Goal: Find specific page/section: Find specific page/section

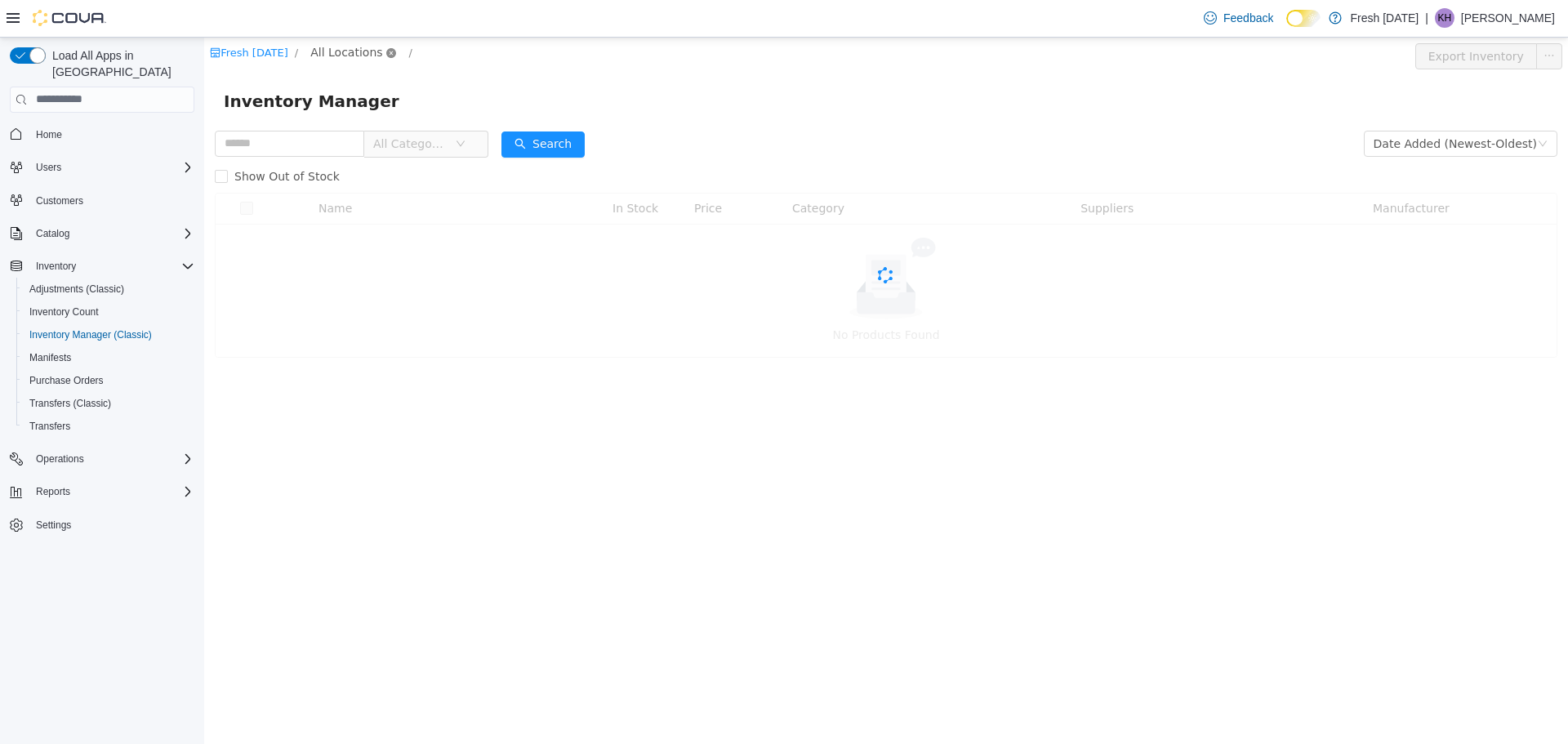
click at [386, 52] on icon "icon: close-circle" at bounding box center [390, 52] width 10 height 10
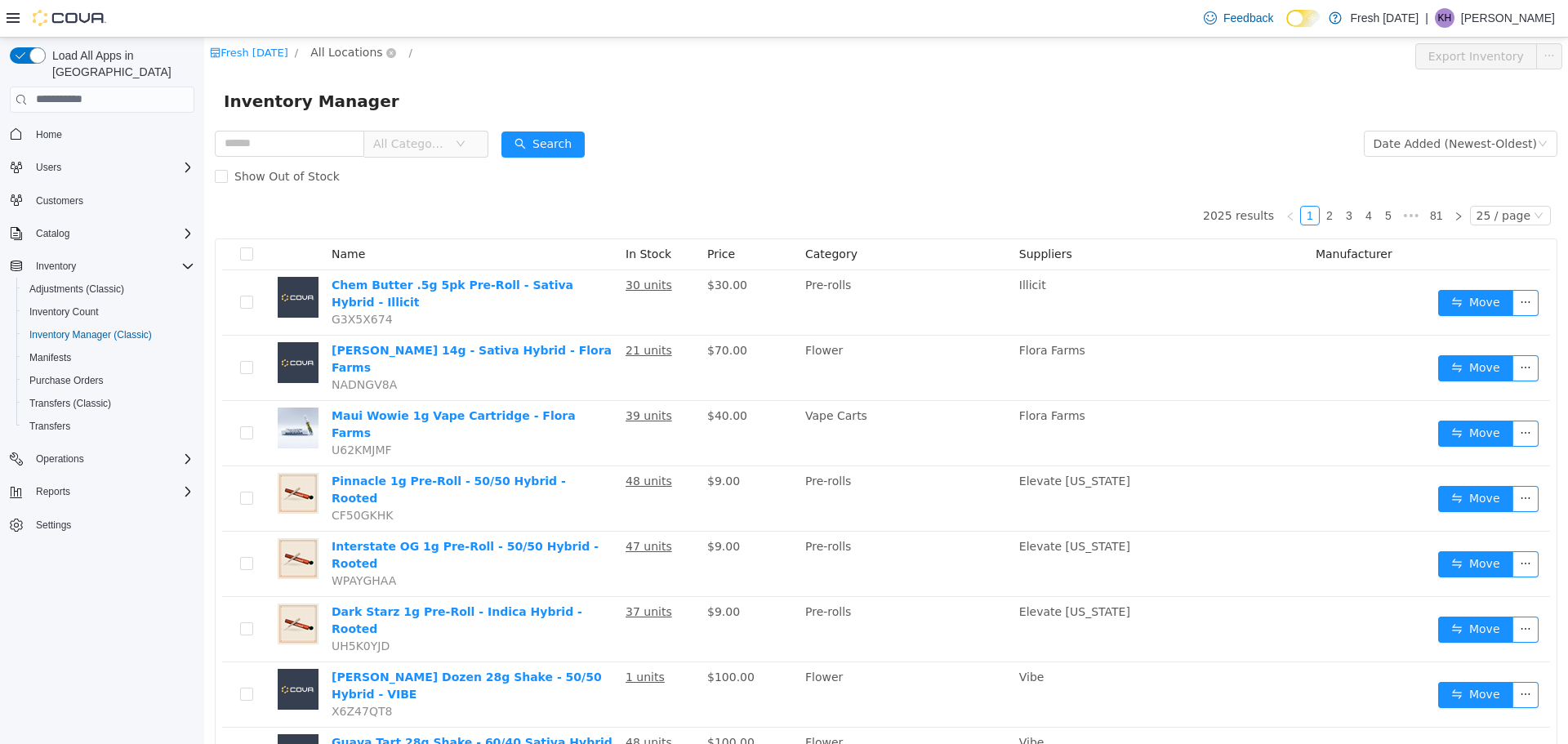
click at [368, 43] on span "All Locations" at bounding box center [346, 52] width 72 height 18
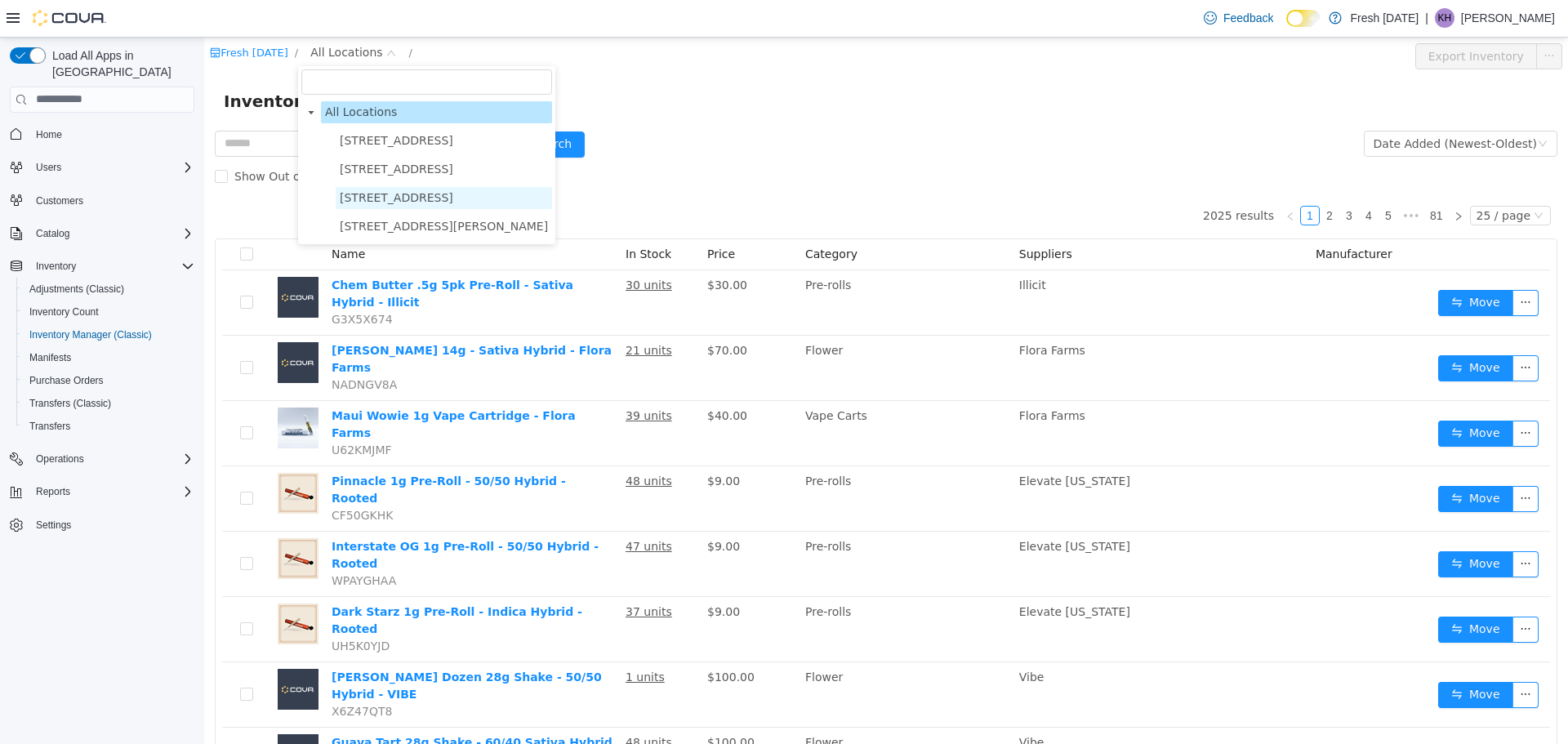
click at [377, 202] on span "[STREET_ADDRESS]" at bounding box center [396, 196] width 113 height 13
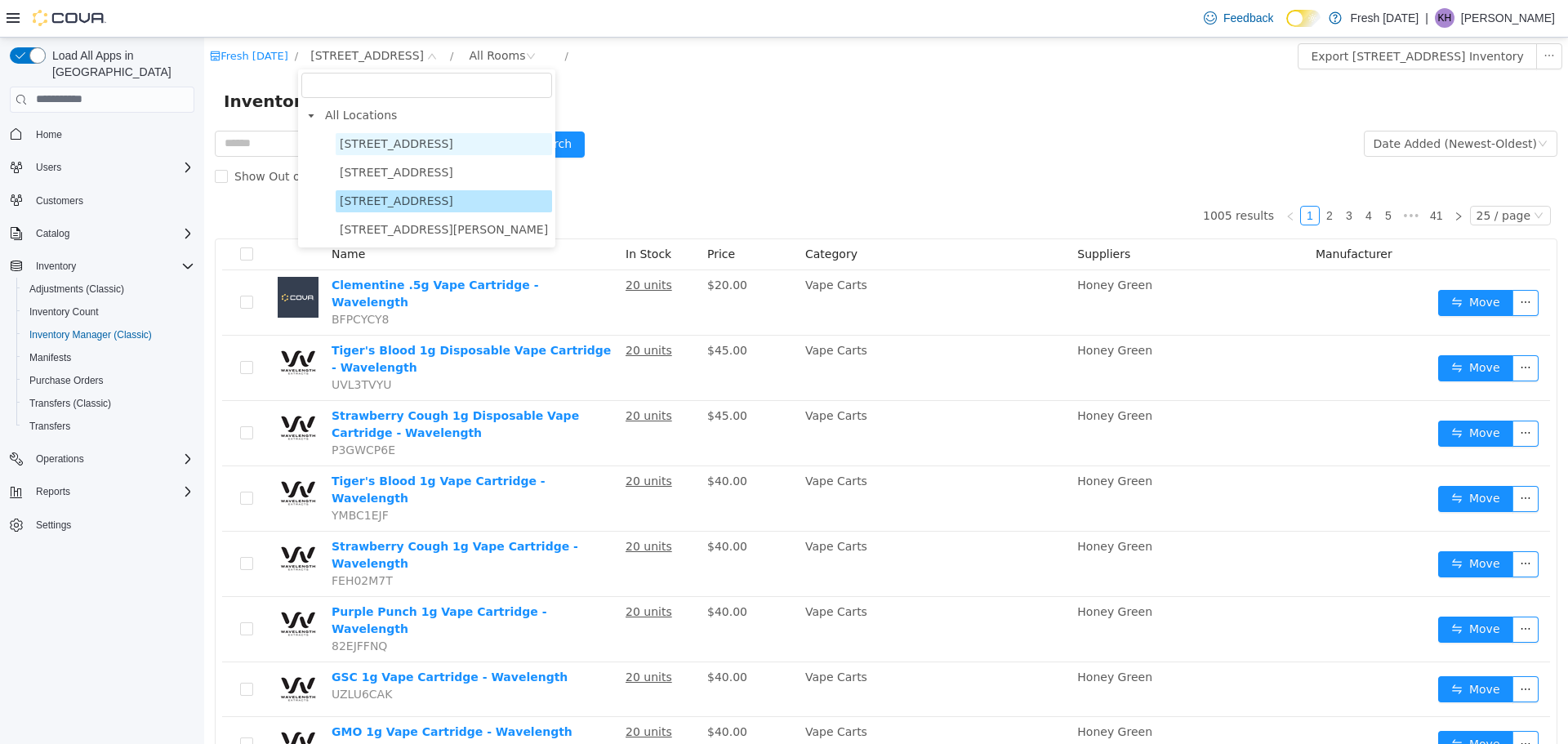
click at [374, 141] on span "[STREET_ADDRESS]" at bounding box center [396, 142] width 113 height 13
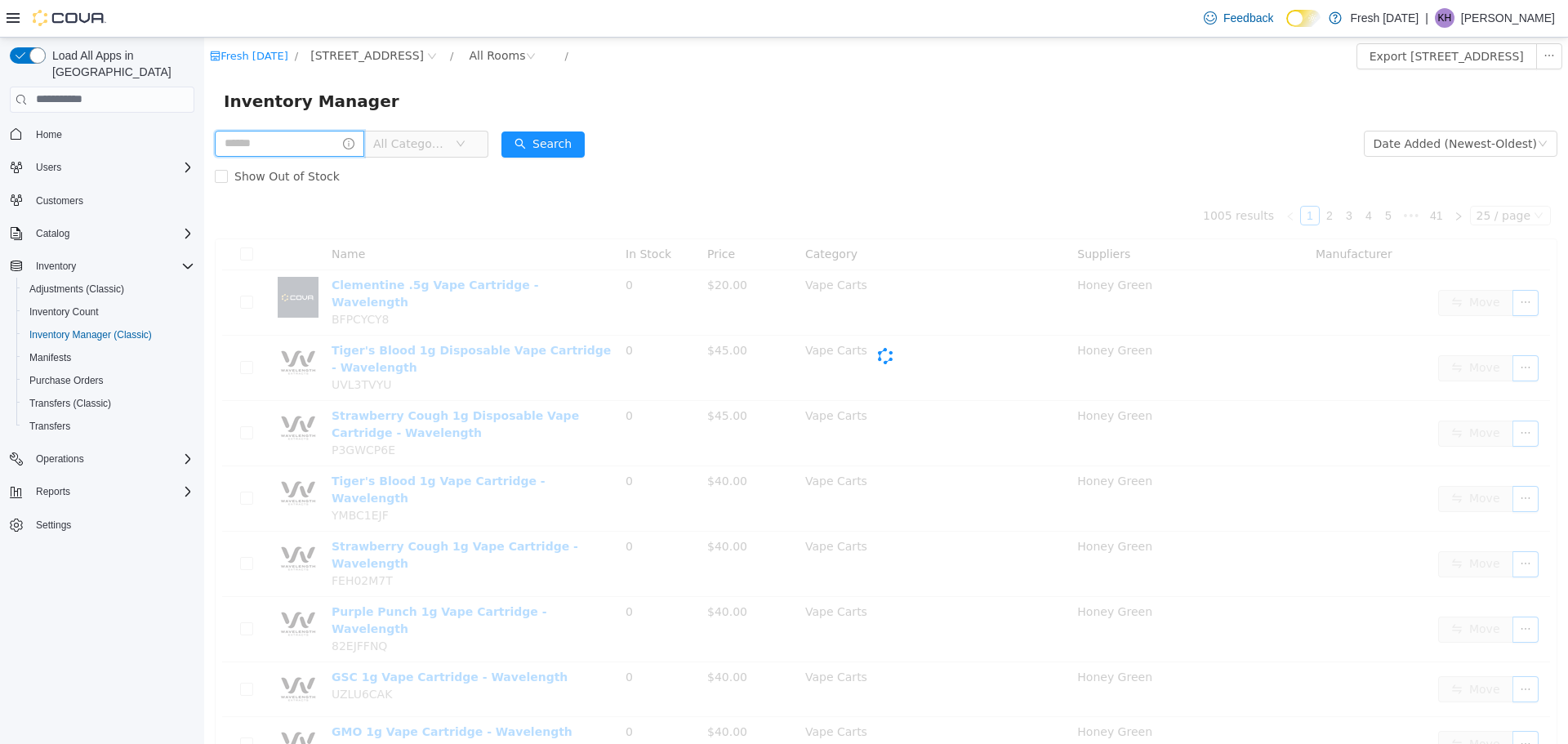
click at [277, 140] on input "text" at bounding box center [289, 143] width 149 height 26
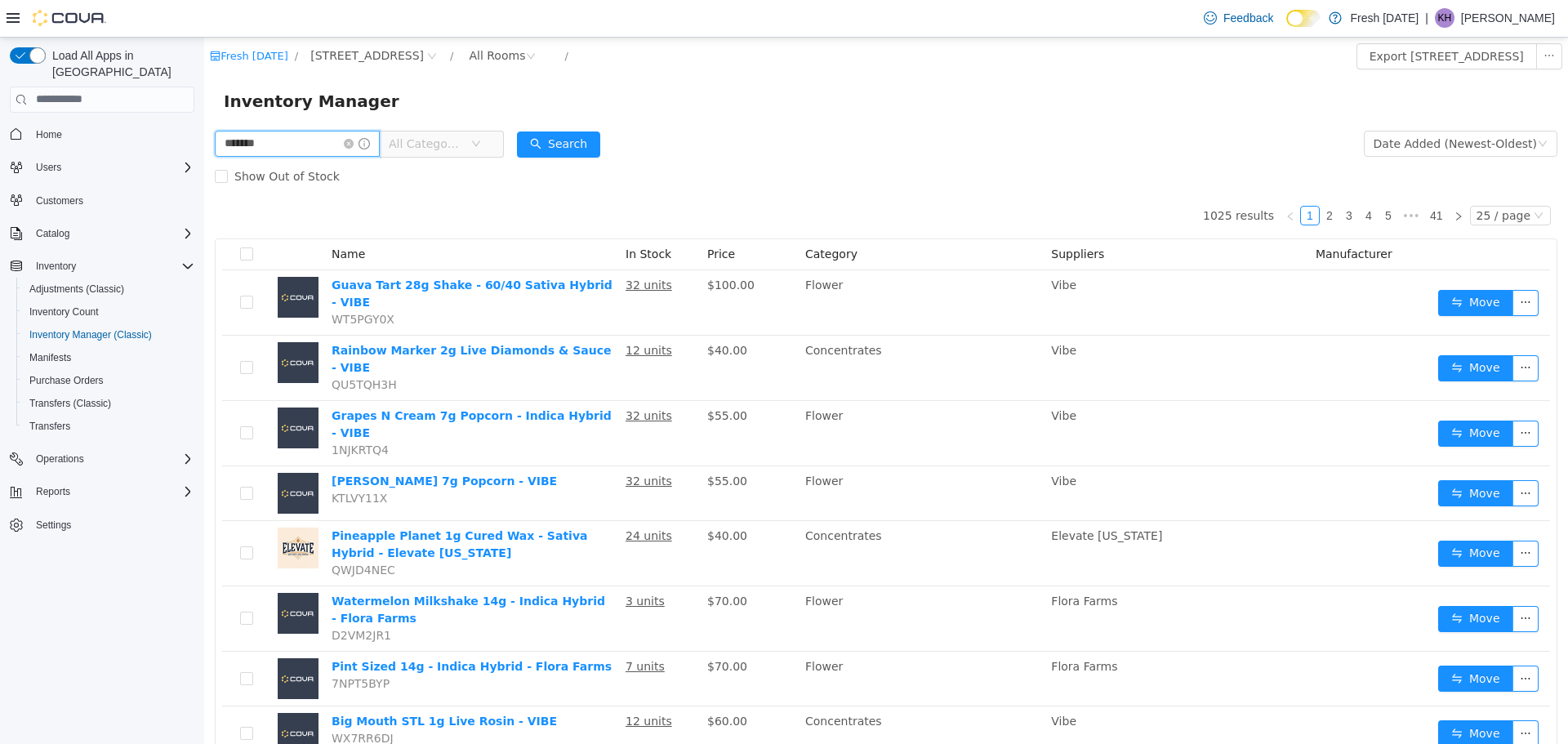
type input "*******"
